Goal: Information Seeking & Learning: Learn about a topic

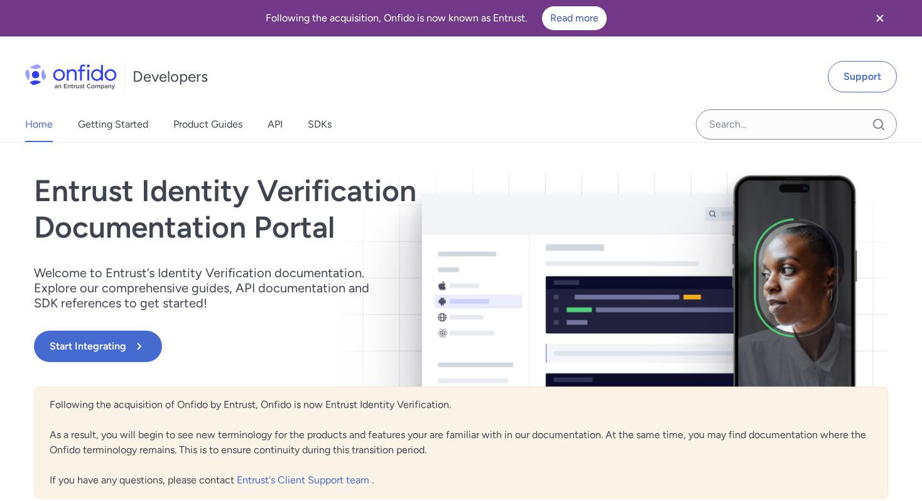
click at [378, 189] on h1 "Entrust Identity Verification Documentation Portal" at bounding box center [333, 209] width 598 height 72
click at [366, 195] on h1 "Entrust Identity Verification Documentation Portal" at bounding box center [333, 209] width 598 height 72
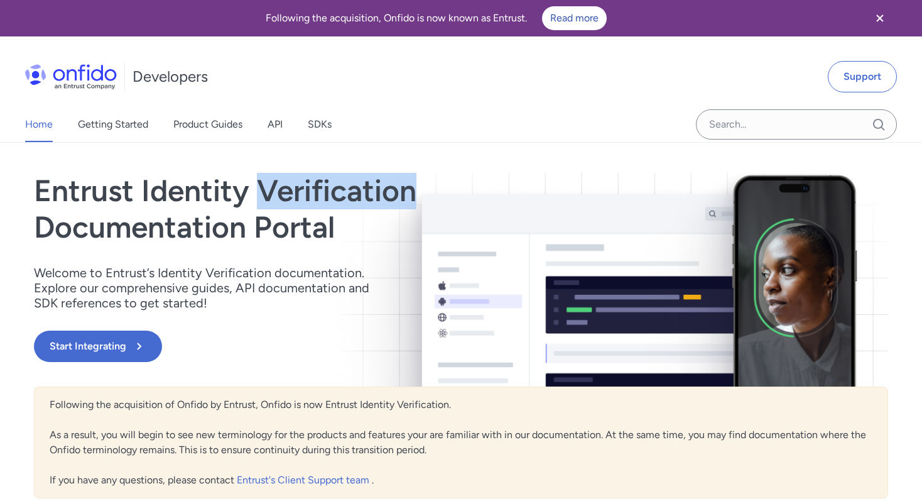
click at [366, 195] on h1 "Entrust Identity Verification Documentation Portal" at bounding box center [333, 209] width 598 height 72
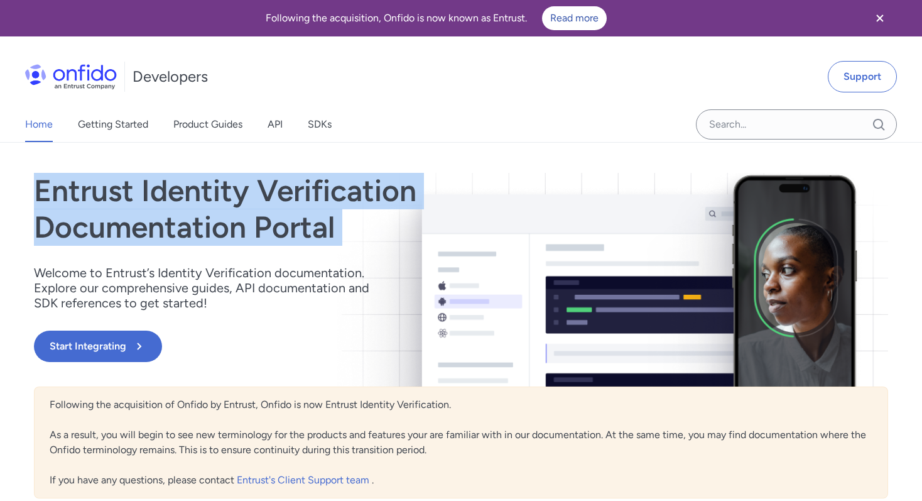
click at [366, 195] on h1 "Entrust Identity Verification Documentation Portal" at bounding box center [333, 209] width 598 height 72
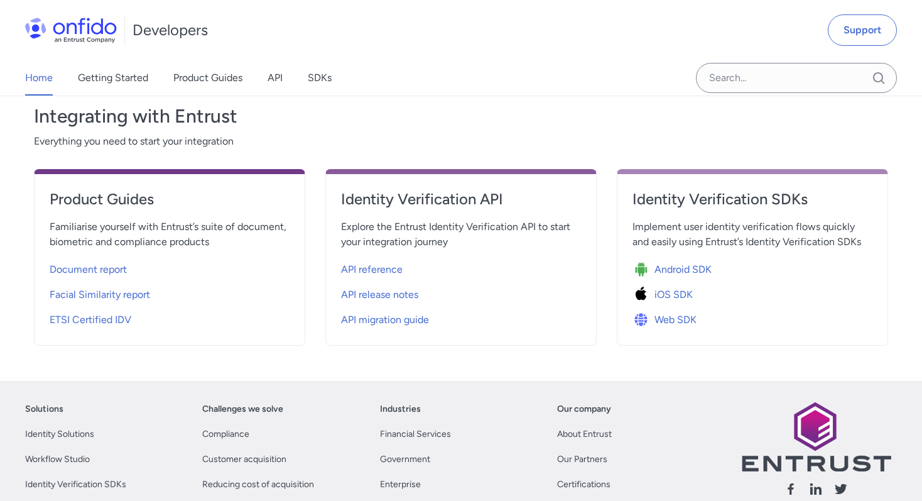
scroll to position [420, 0]
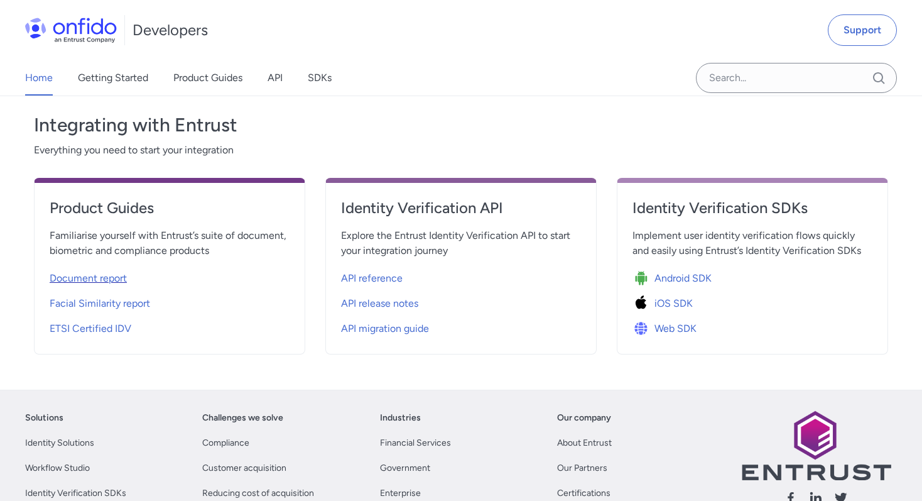
click at [108, 282] on span "Document report" at bounding box center [88, 278] width 77 height 15
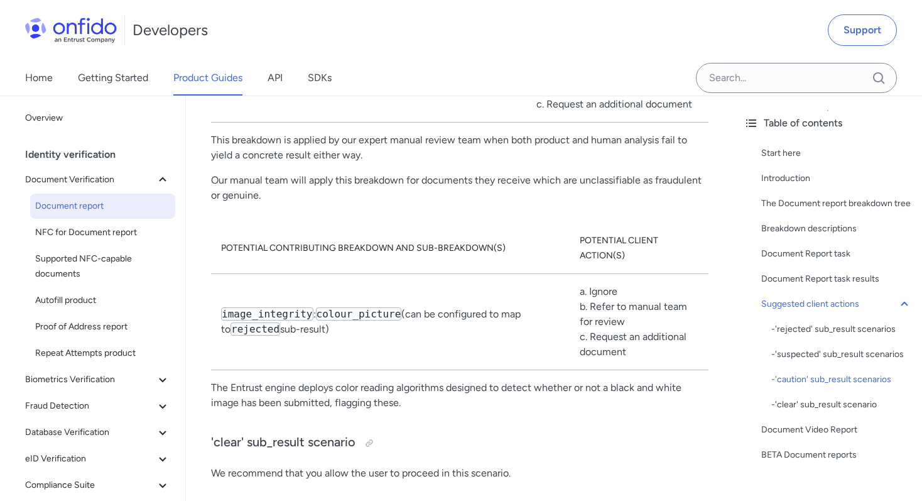
scroll to position [8965, 0]
